Goal: Task Accomplishment & Management: Use online tool/utility

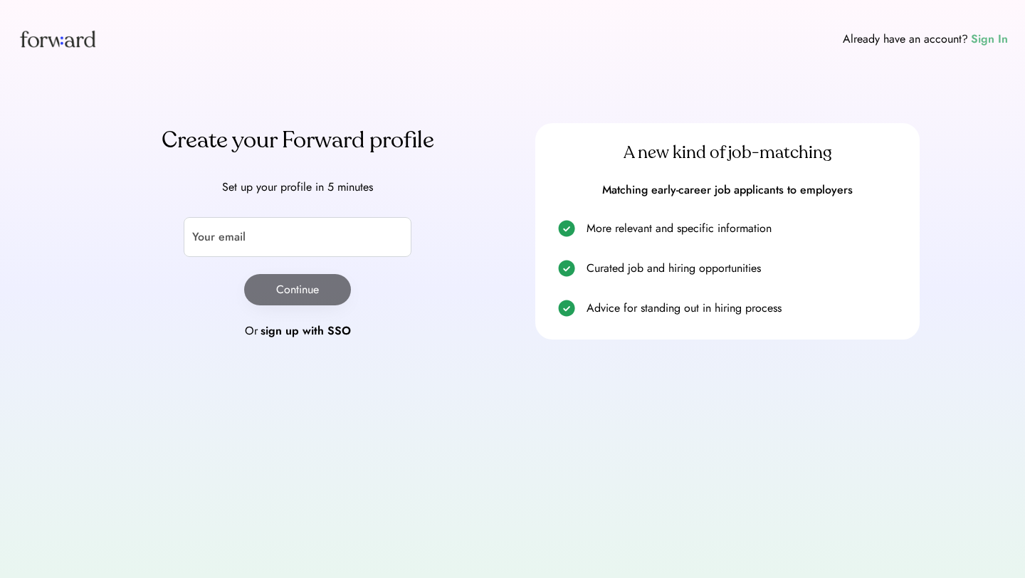
click at [977, 38] on div "Sign In" at bounding box center [989, 39] width 37 height 17
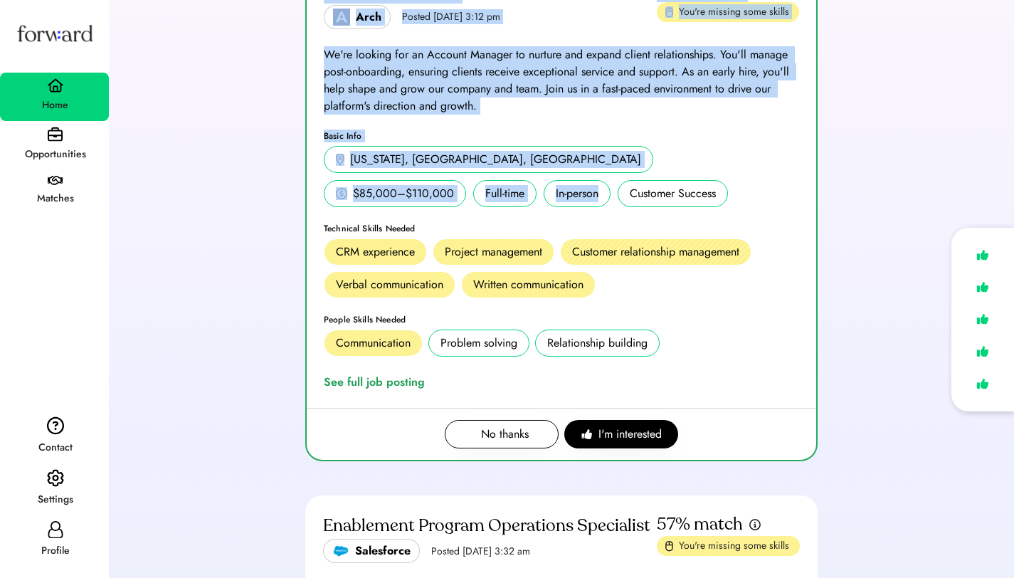
drag, startPoint x: 1024, startPoint y: 87, endPoint x: 1013, endPoint y: 177, distance: 91.0
click at [1013, 180] on html "Weekly Suggestions Your match scores reflect the alignment between your and a j…" at bounding box center [507, 77] width 1014 height 578
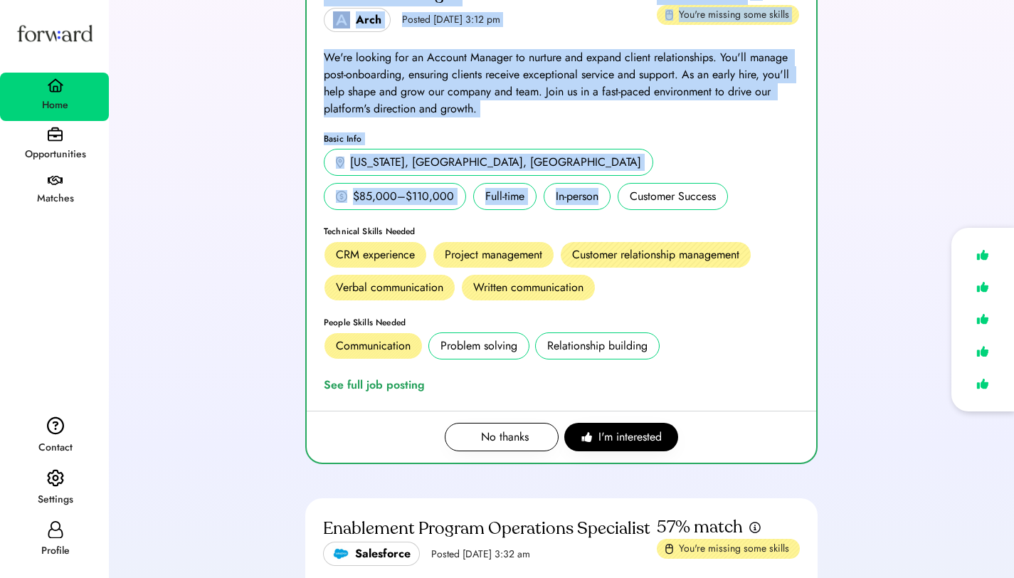
click at [753, 329] on div "People Skills Needed Communication Problem solving Relationship building" at bounding box center [561, 338] width 475 height 41
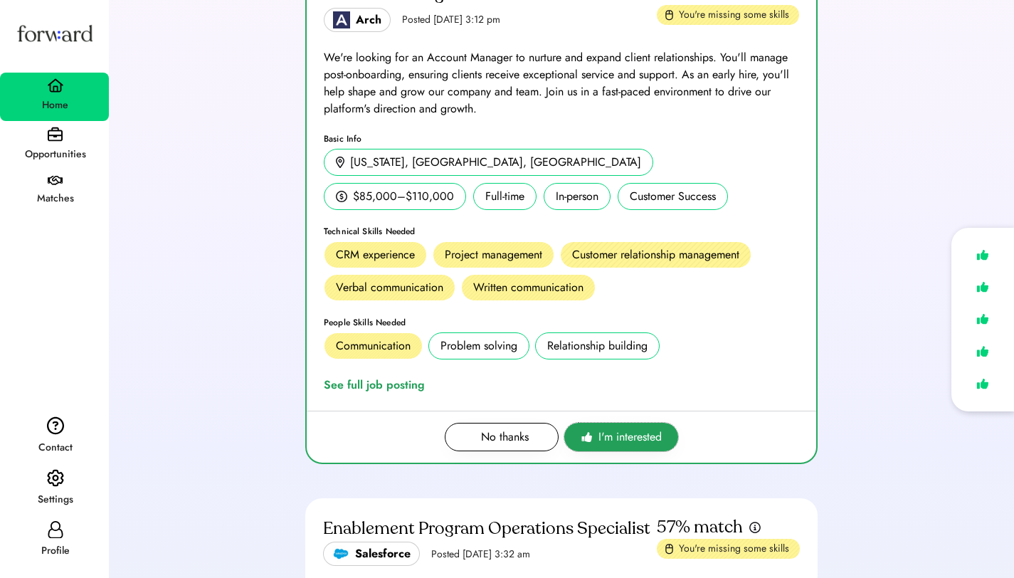
click at [643, 438] on span "I'm interested" at bounding box center [630, 436] width 63 height 17
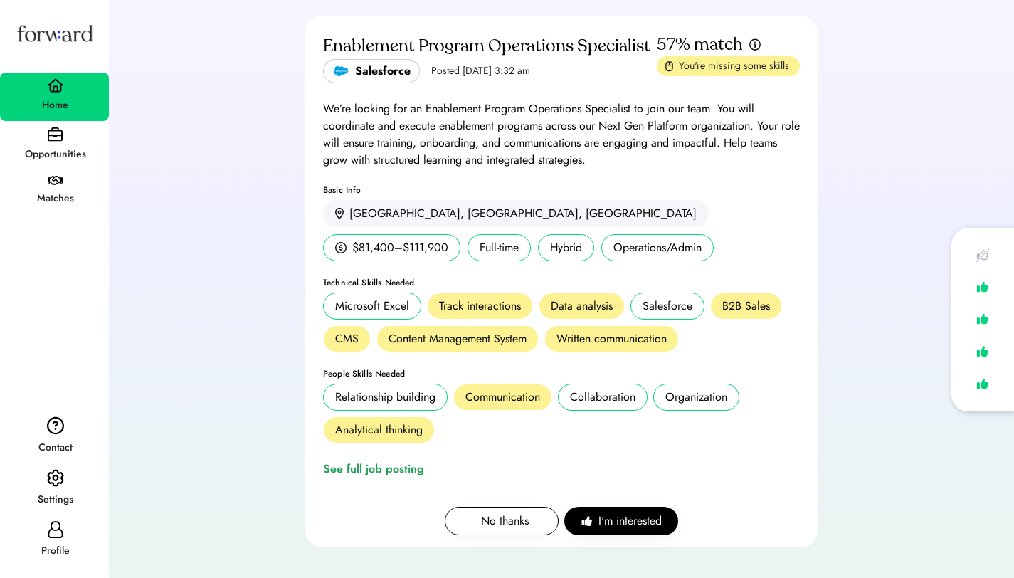
scroll to position [156, 0]
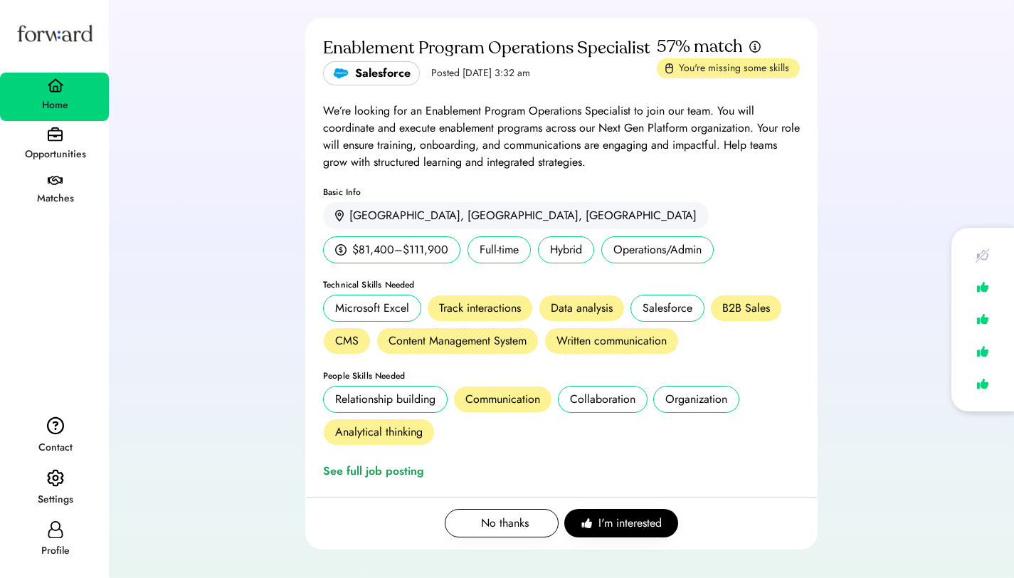
drag, startPoint x: 1024, startPoint y: 161, endPoint x: 1023, endPoint y: 131, distance: 29.9
click at [1013, 131] on html "Weekly Suggestions Your match scores reflect the alignment between your and a j…" at bounding box center [507, 133] width 1014 height 578
click at [632, 522] on span "I'm interested" at bounding box center [630, 523] width 63 height 17
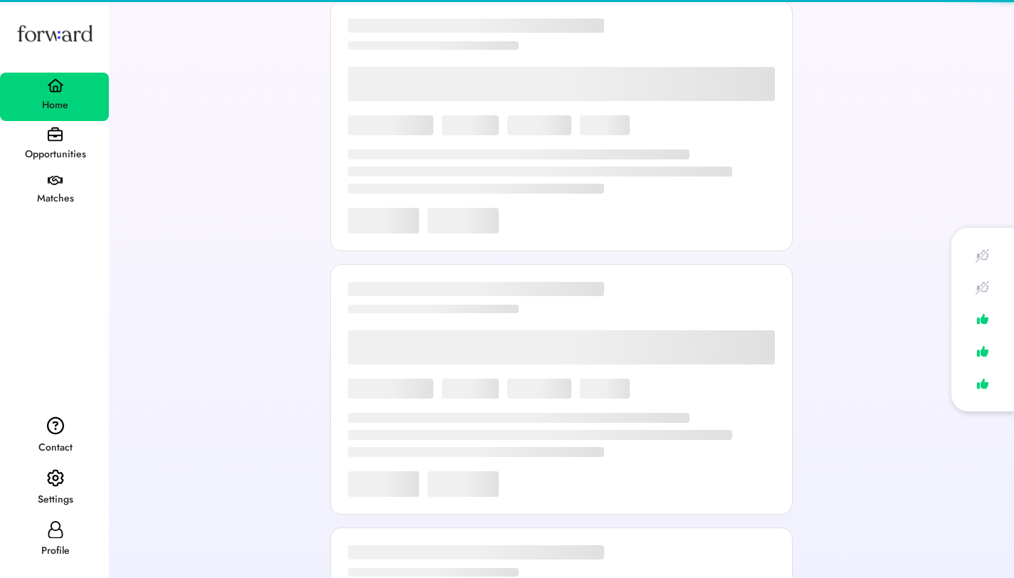
scroll to position [0, 0]
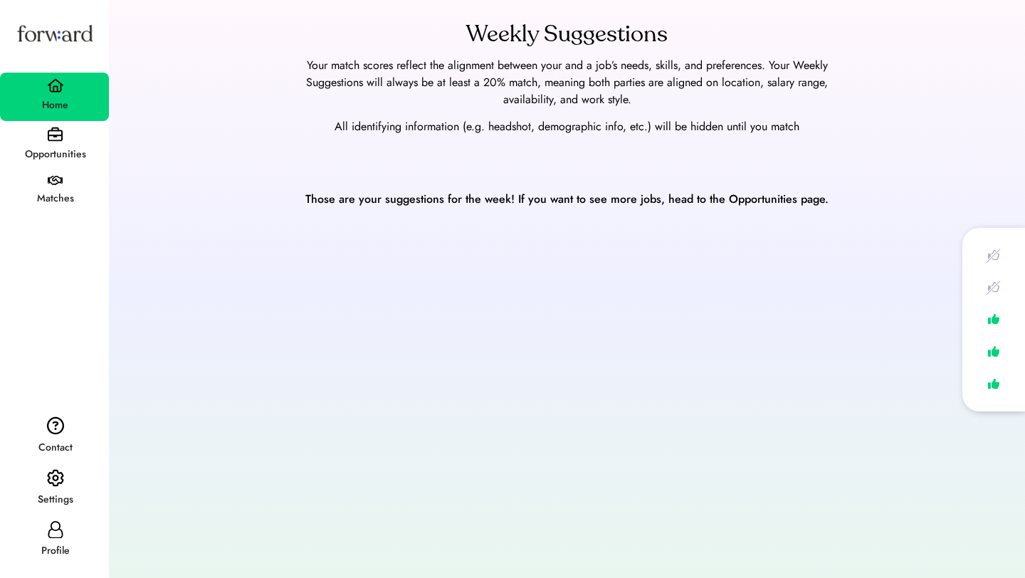
click at [63, 148] on div "Opportunities" at bounding box center [54, 154] width 107 height 17
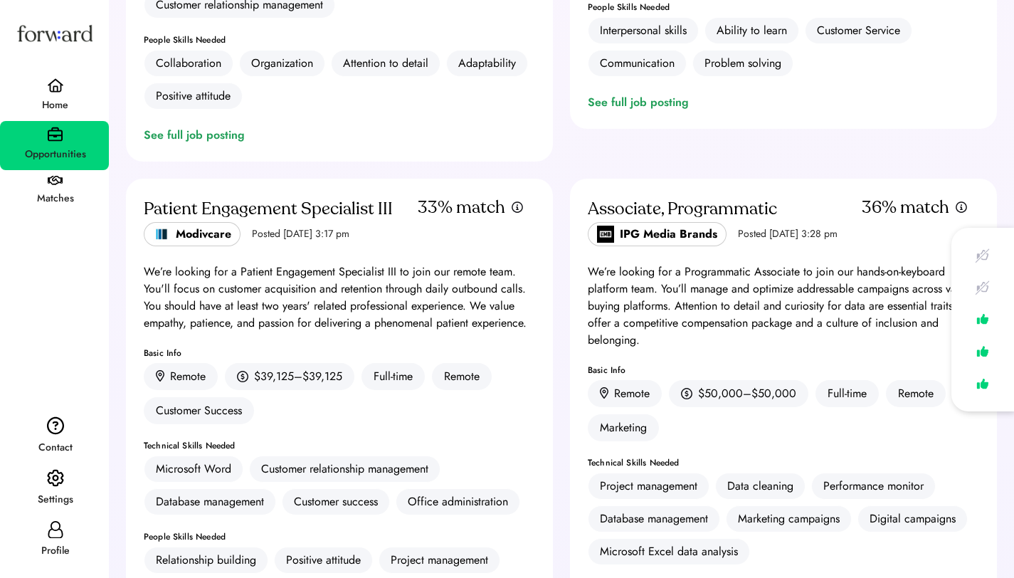
scroll to position [1044, 0]
